Goal: Use online tool/utility: Utilize a website feature to perform a specific function

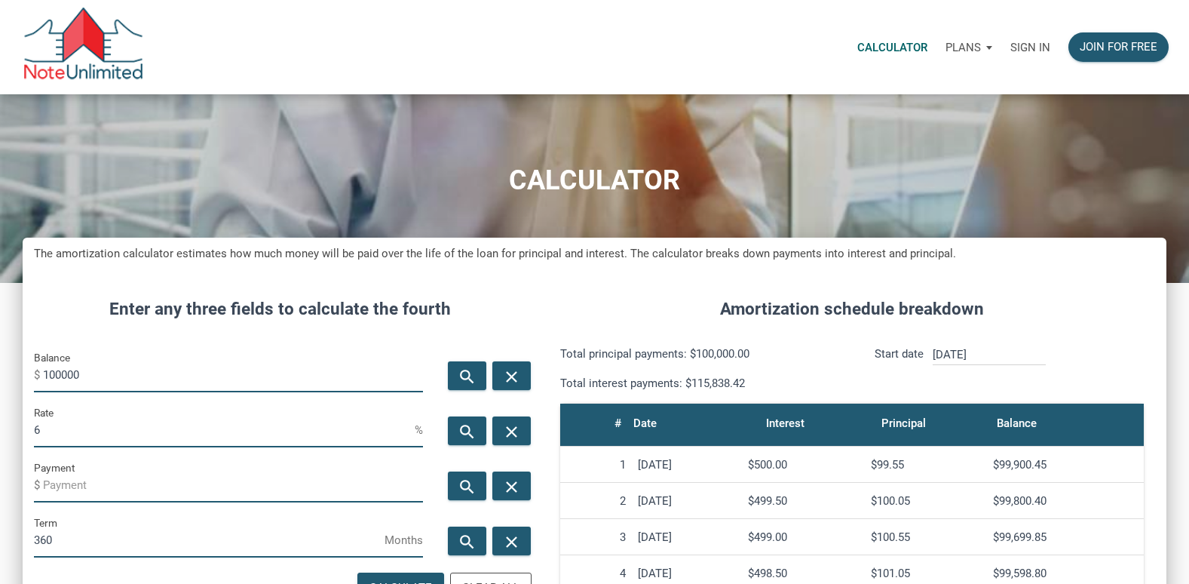
scroll to position [759, 1144]
click at [1052, 41] on div "Sign in" at bounding box center [1030, 46] width 58 height 47
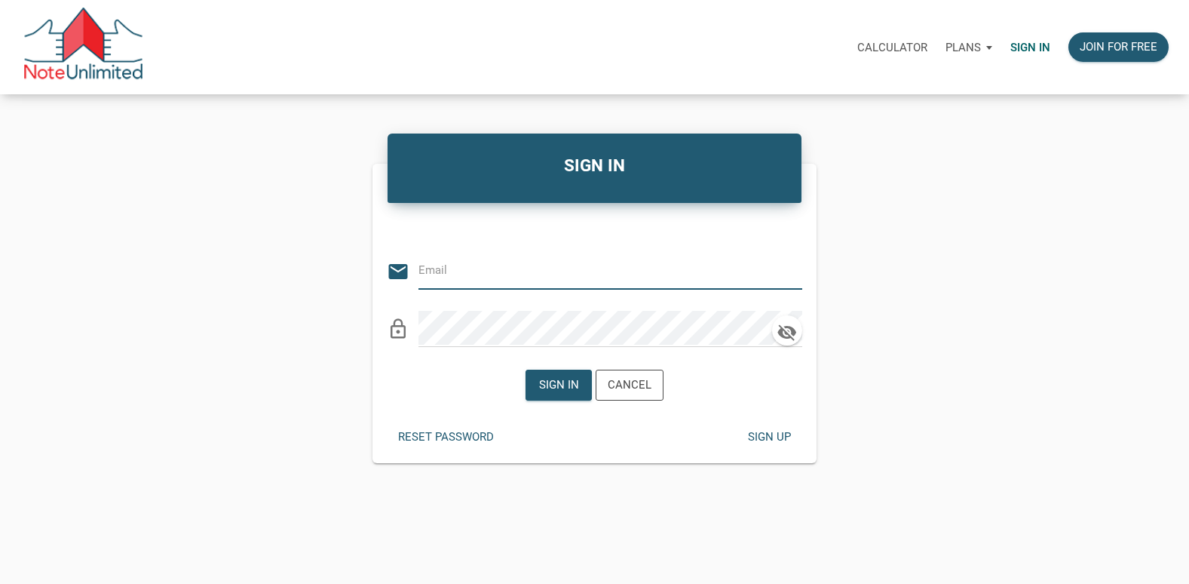
type input "[EMAIL_ADDRESS][DOMAIN_NAME]"
click at [558, 373] on div "Sign in" at bounding box center [558, 384] width 65 height 29
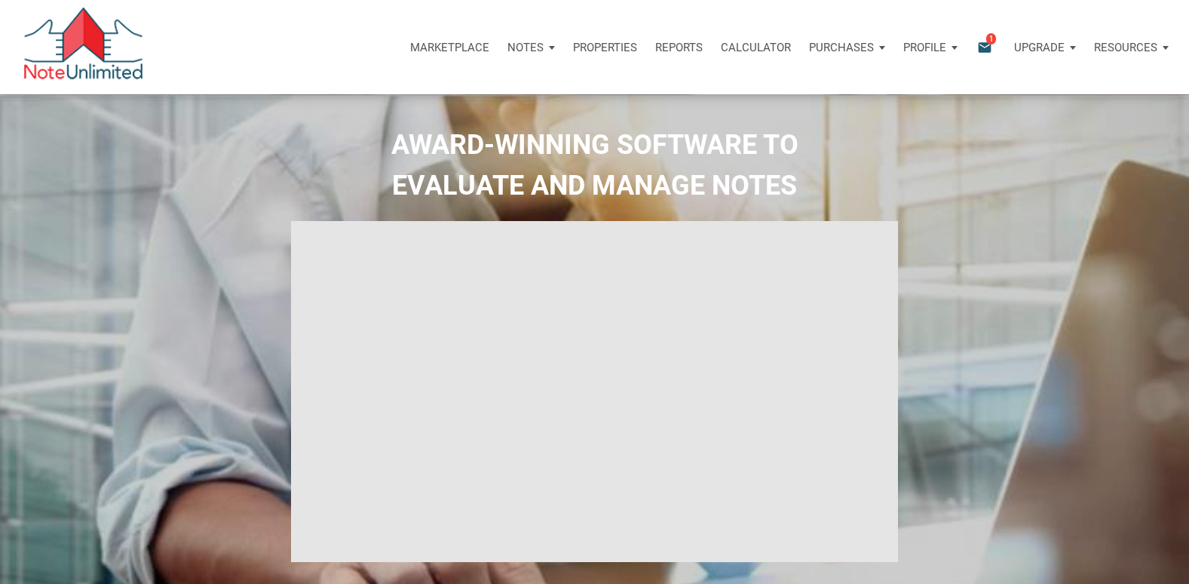
select select
type input "Introduction to new features"
select select
click at [751, 49] on p "Calculator" at bounding box center [756, 48] width 70 height 14
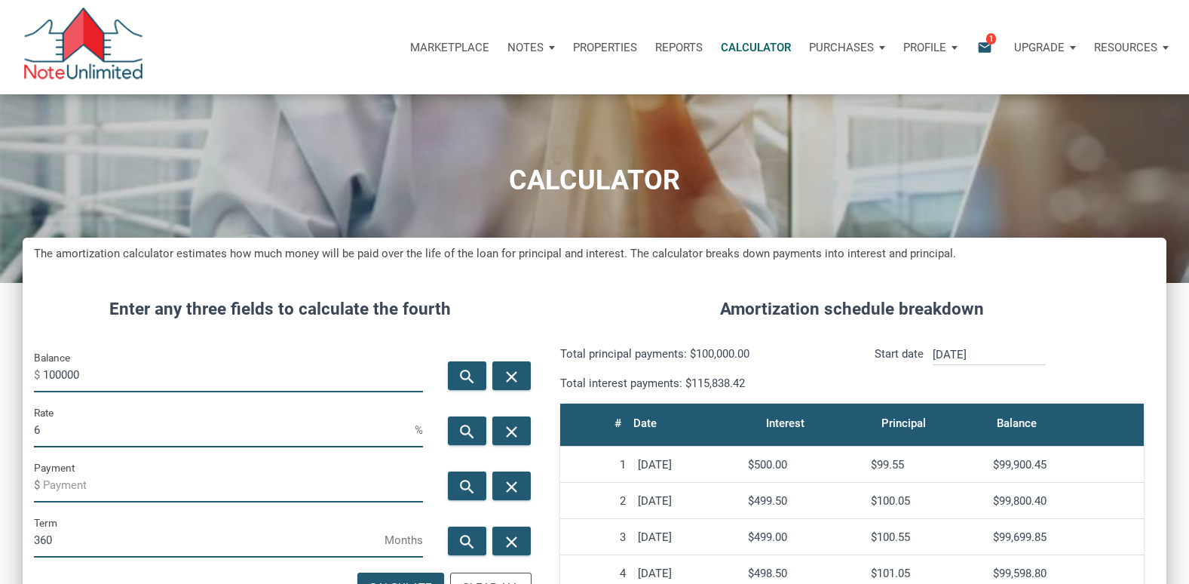
scroll to position [759, 1144]
click at [103, 386] on input "100000" at bounding box center [233, 375] width 380 height 34
type input "1"
type input "369550"
click at [51, 436] on input "6" at bounding box center [224, 430] width 381 height 34
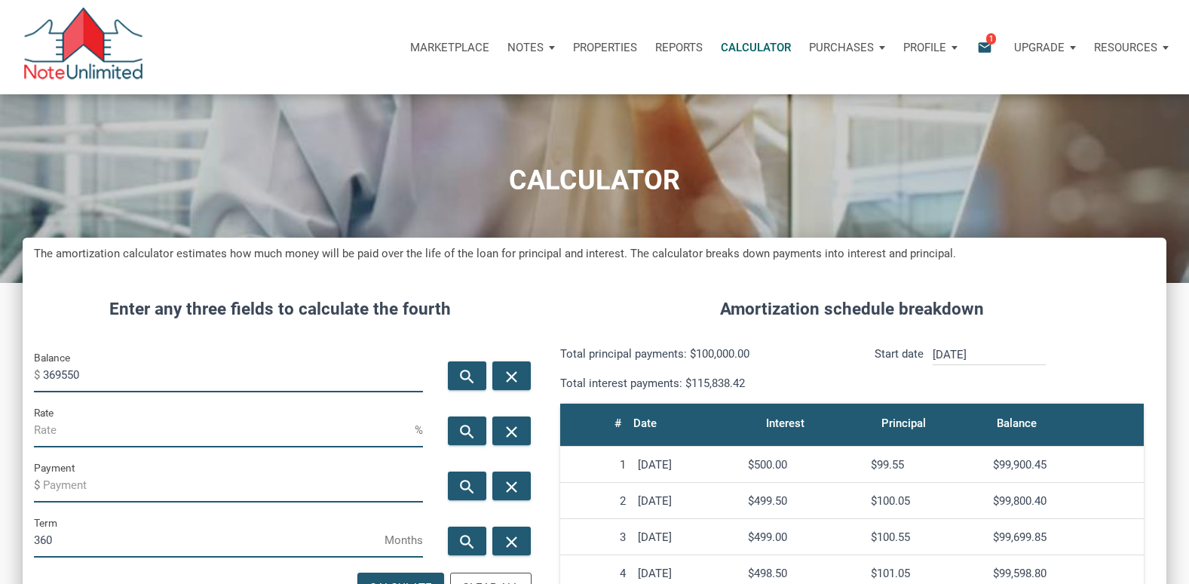
click at [67, 476] on label "Payment" at bounding box center [54, 467] width 41 height 18
click at [67, 476] on input "Payment" at bounding box center [233, 485] width 380 height 34
click at [38, 480] on span "$" at bounding box center [38, 485] width 9 height 24
click at [45, 482] on input "Payment" at bounding box center [233, 485] width 380 height 34
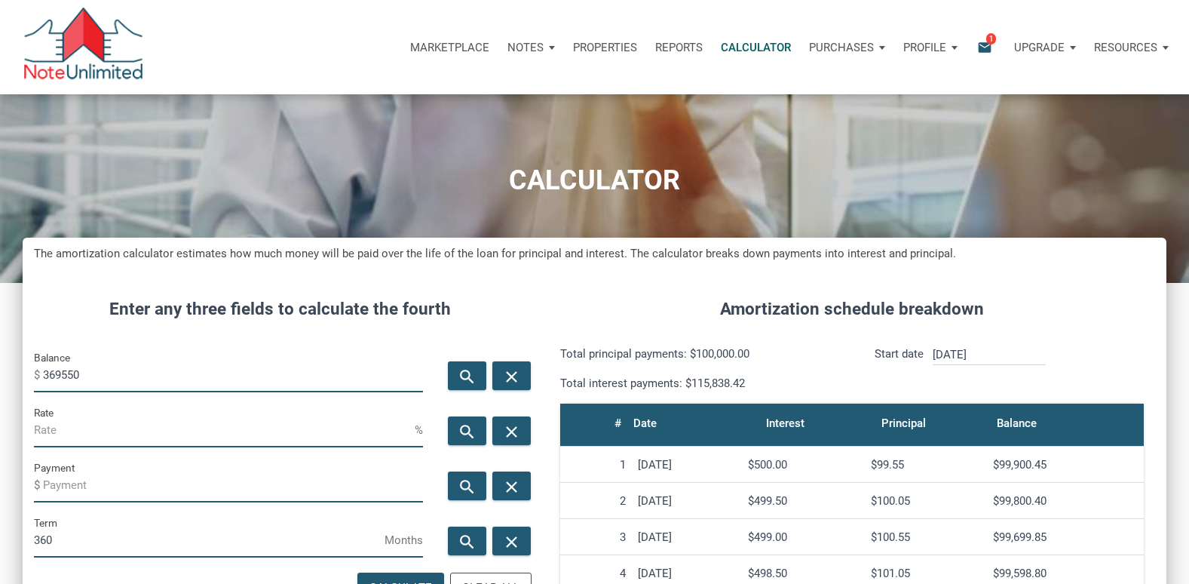
paste input "$1,983.83"
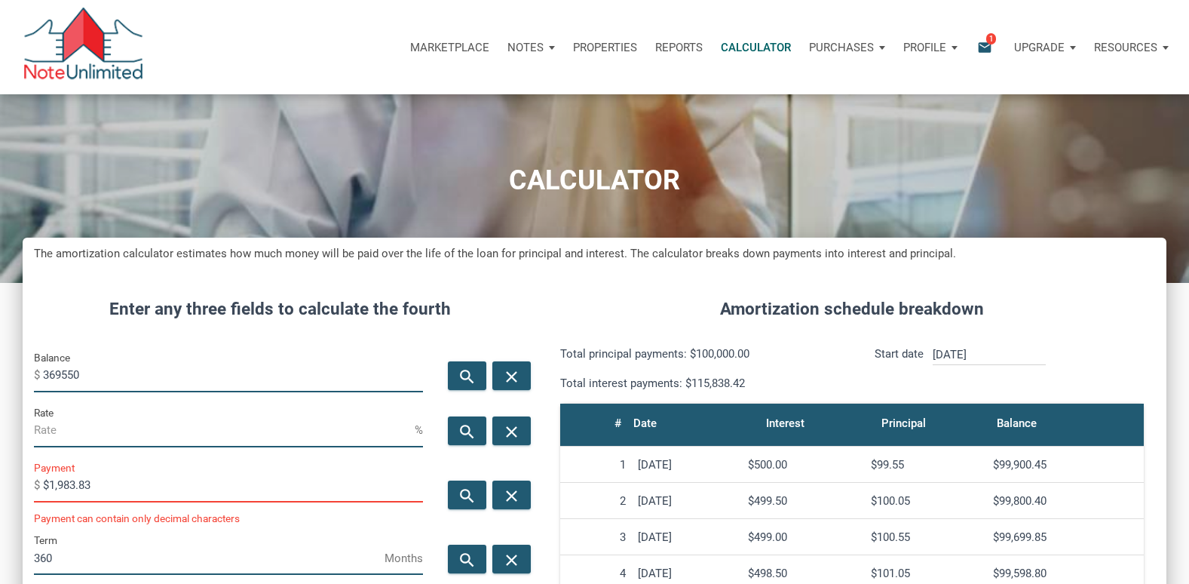
scroll to position [777, 1144]
click at [315, 492] on input "$1,983.83" at bounding box center [233, 485] width 380 height 34
click at [99, 477] on input "$1,983.83" at bounding box center [233, 485] width 380 height 34
type input "$1,984"
click at [464, 430] on icon "search" at bounding box center [467, 431] width 18 height 19
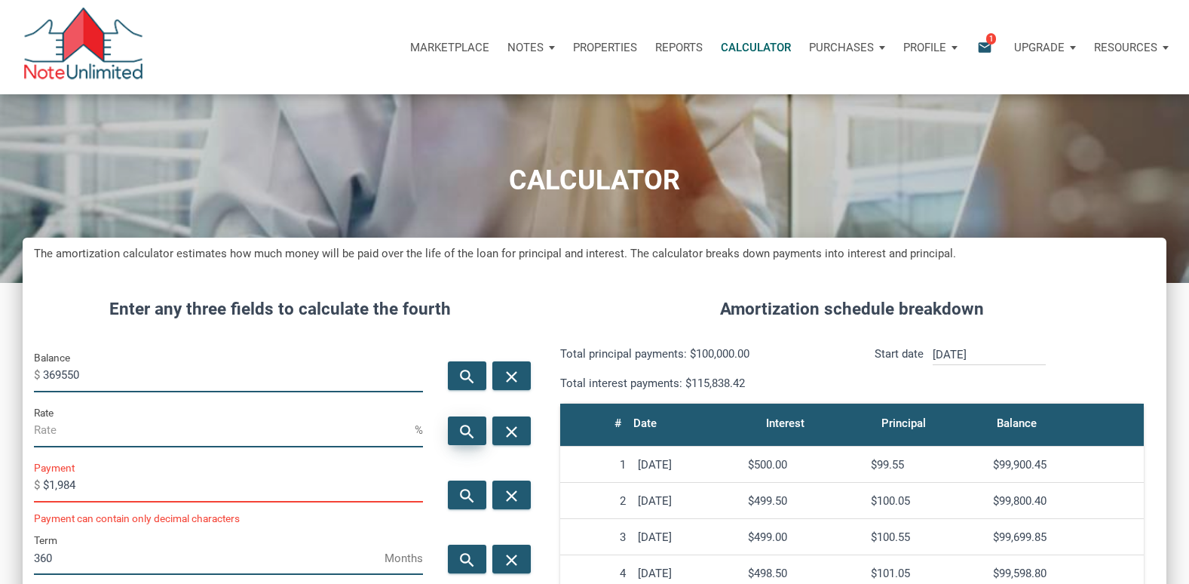
type input "5"
click at [193, 431] on input "5" at bounding box center [224, 430] width 381 height 34
